Goal: Transaction & Acquisition: Purchase product/service

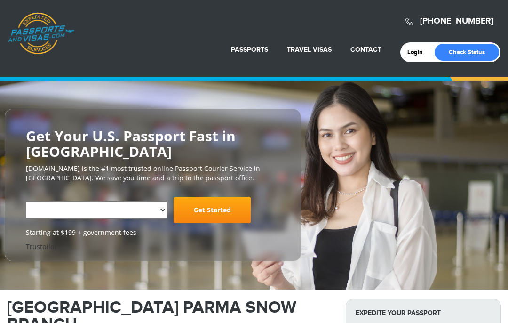
select select "**********"
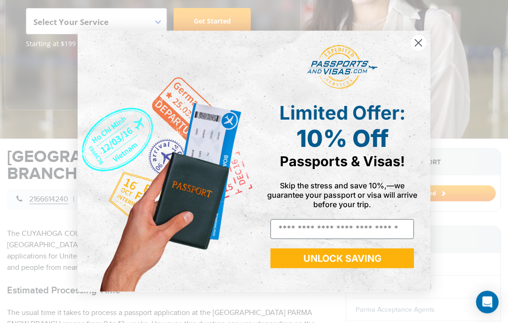
click at [416, 47] on icon "Close dialog" at bounding box center [418, 43] width 7 height 7
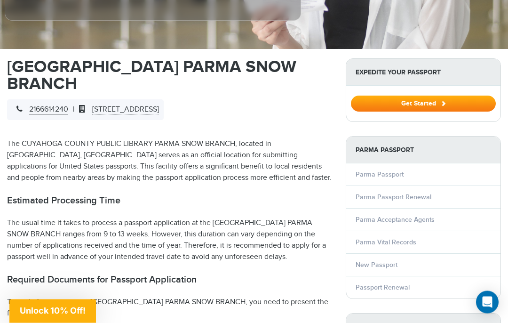
scroll to position [278, 0]
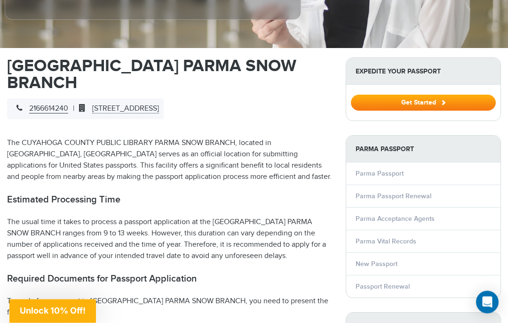
click at [364, 262] on link "New Passport" at bounding box center [377, 264] width 42 height 8
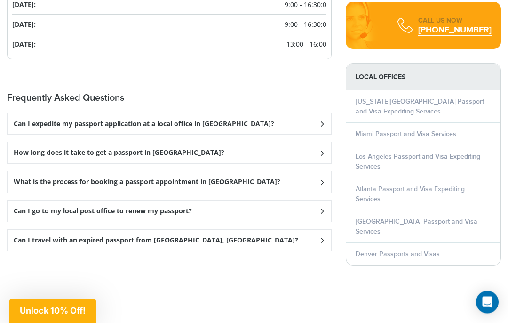
scroll to position [1203, 0]
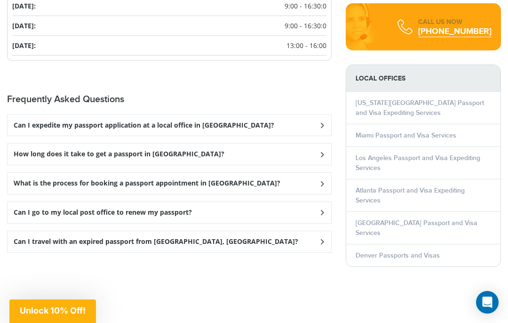
click at [36, 157] on div "How long does it take to get a passport in Parma?" at bounding box center [170, 153] width 324 height 21
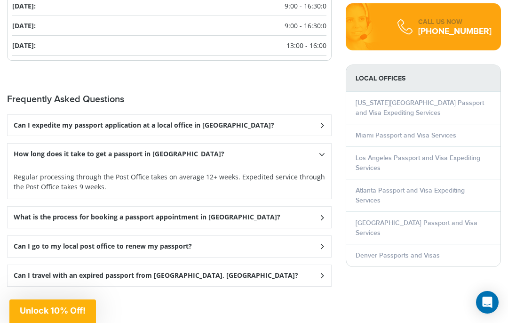
click at [27, 221] on h3 "What is the process for booking a passport appointment in Parma?" at bounding box center [147, 217] width 267 height 8
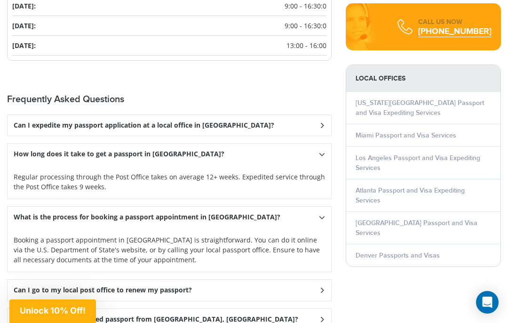
click at [36, 294] on h3 "Can I go to my local post office to renew my passport?" at bounding box center [103, 290] width 178 height 8
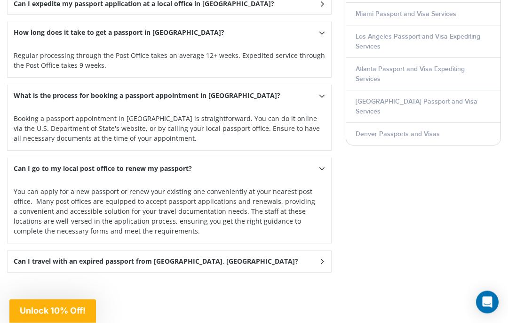
scroll to position [1327, 0]
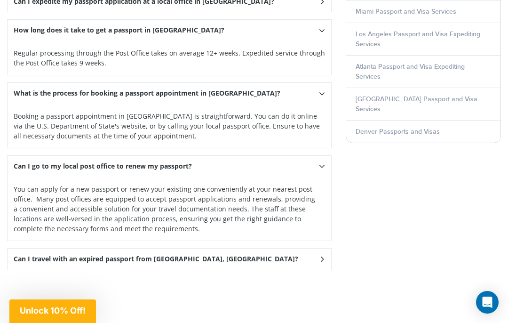
click at [33, 262] on h3 "Can I travel with an expired passport from [GEOGRAPHIC_DATA], [GEOGRAPHIC_DATA]?" at bounding box center [156, 259] width 285 height 8
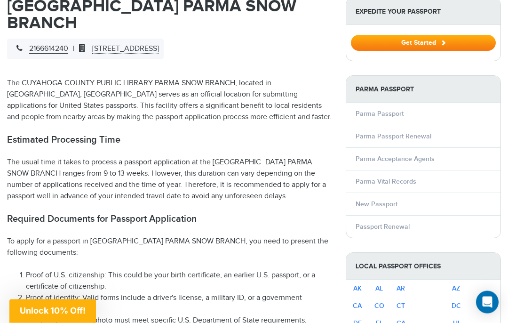
scroll to position [341, 0]
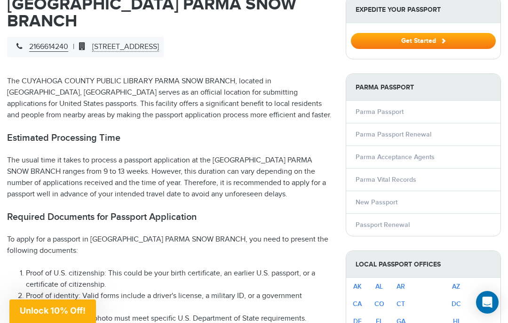
click at [363, 108] on link "Parma Passport" at bounding box center [380, 112] width 48 height 8
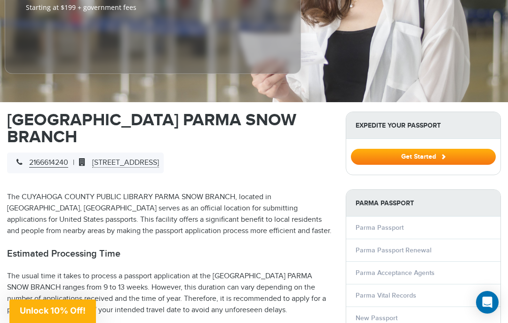
scroll to position [220, 0]
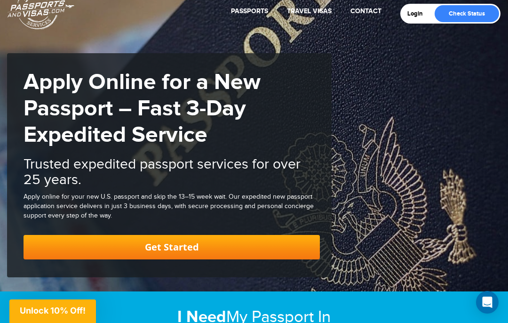
click at [62, 239] on link "Get Started" at bounding box center [172, 247] width 296 height 24
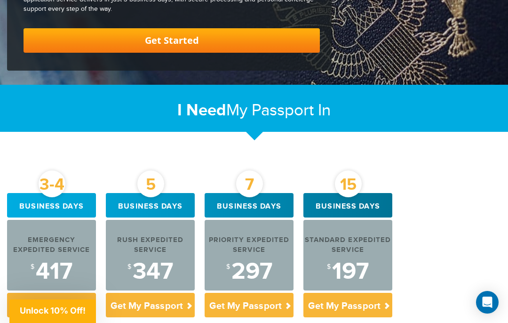
scroll to position [262, 0]
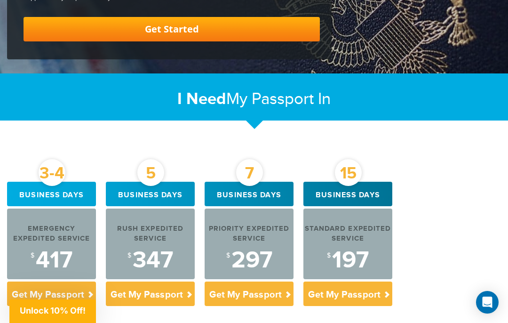
click at [118, 26] on link "Get Started" at bounding box center [172, 29] width 296 height 24
click at [338, 293] on p "Get My Passport" at bounding box center [347, 293] width 89 height 24
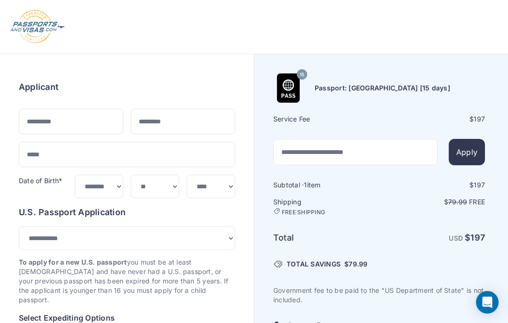
select select "***"
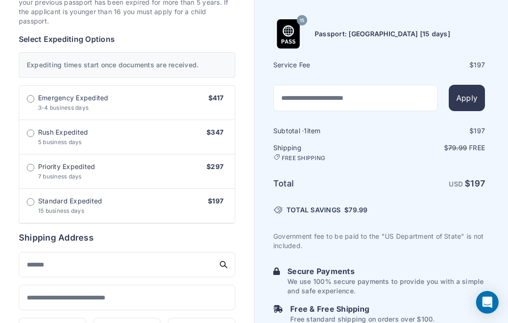
scroll to position [257, 0]
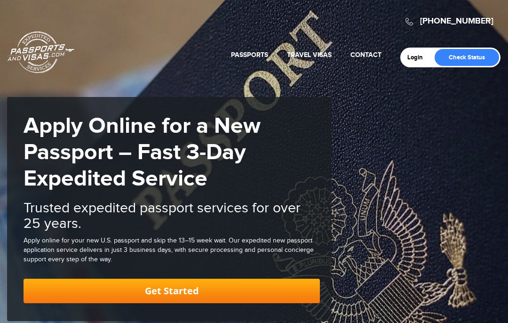
scroll to position [300, 0]
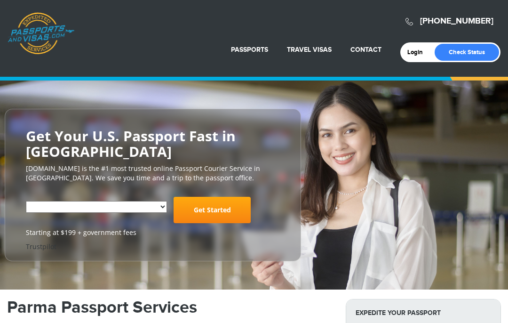
select select "**********"
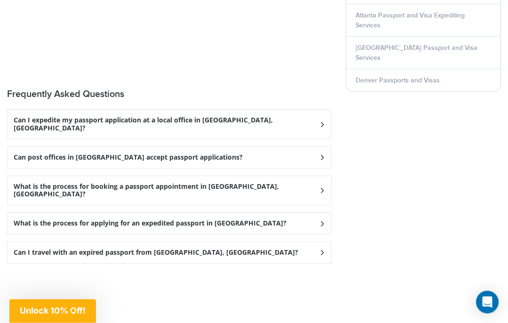
scroll to position [1295, 0]
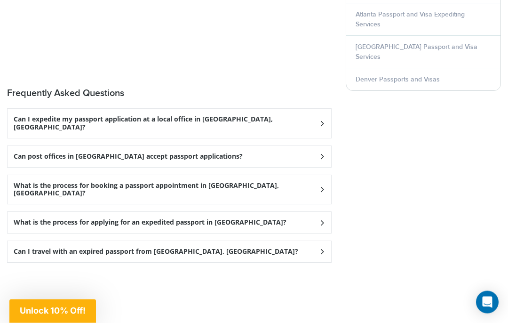
click at [39, 124] on h3 "Can I expedite my passport application at a local office in [GEOGRAPHIC_DATA], …" at bounding box center [166, 124] width 305 height 16
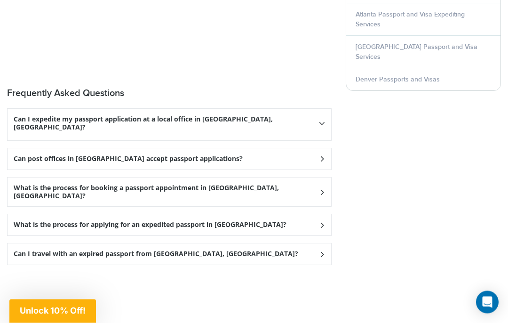
scroll to position [1295, 0]
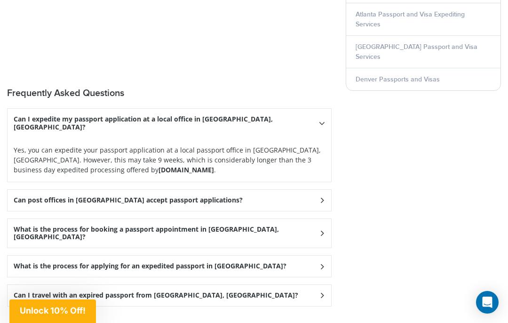
click at [26, 196] on h3 "Can post offices in [GEOGRAPHIC_DATA] accept passport applications?" at bounding box center [128, 200] width 229 height 8
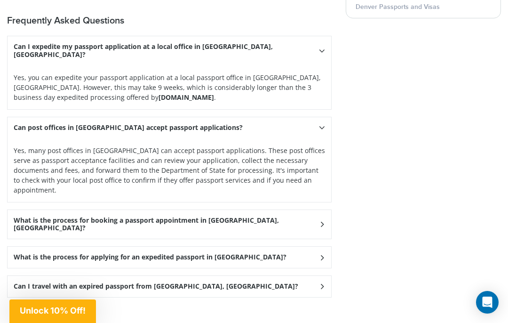
scroll to position [1373, 0]
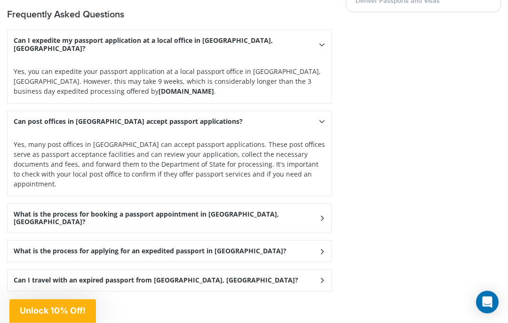
click at [24, 247] on h3 "What is the process for applying for an expedited passport in [GEOGRAPHIC_DATA]?" at bounding box center [150, 251] width 273 height 8
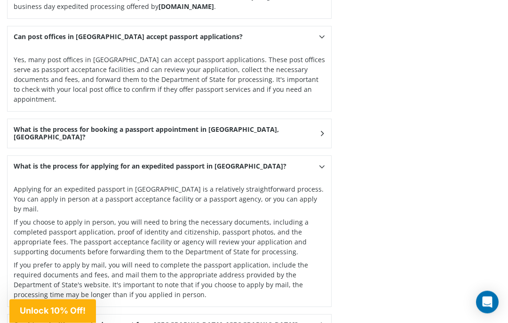
scroll to position [1461, 0]
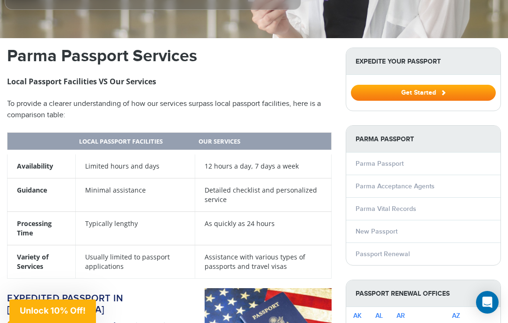
scroll to position [288, 0]
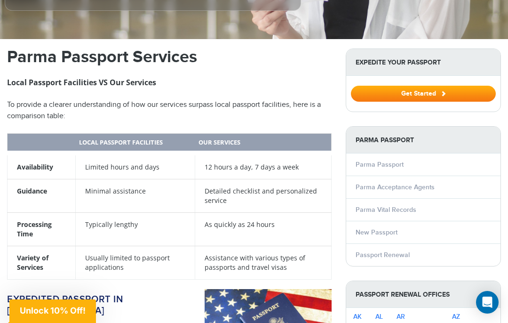
click at [205, 185] on td "Detailed checklist and personalized service" at bounding box center [263, 195] width 136 height 33
click at [21, 183] on td "Guidance" at bounding box center [42, 195] width 68 height 33
click at [23, 187] on strong "Guidance" at bounding box center [32, 190] width 30 height 9
click at [92, 194] on td "Minimal assistance" at bounding box center [134, 195] width 119 height 33
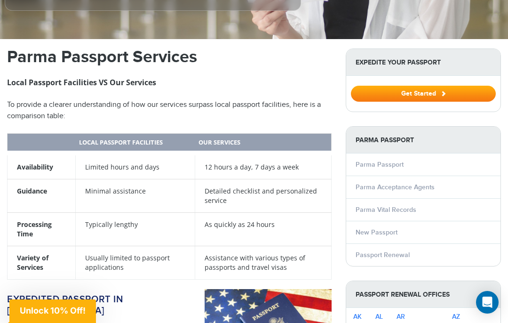
click at [37, 193] on strong "Guidance" at bounding box center [32, 190] width 30 height 9
click at [83, 140] on th "Local Passport Facilities" at bounding box center [134, 143] width 119 height 20
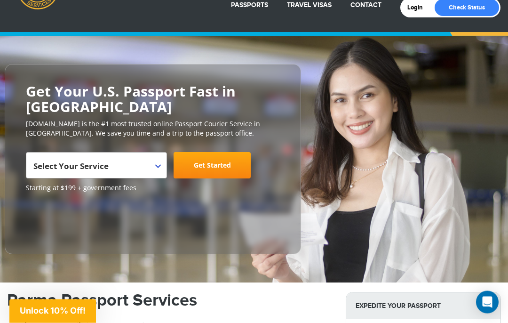
scroll to position [0, 0]
